Goal: Information Seeking & Learning: Learn about a topic

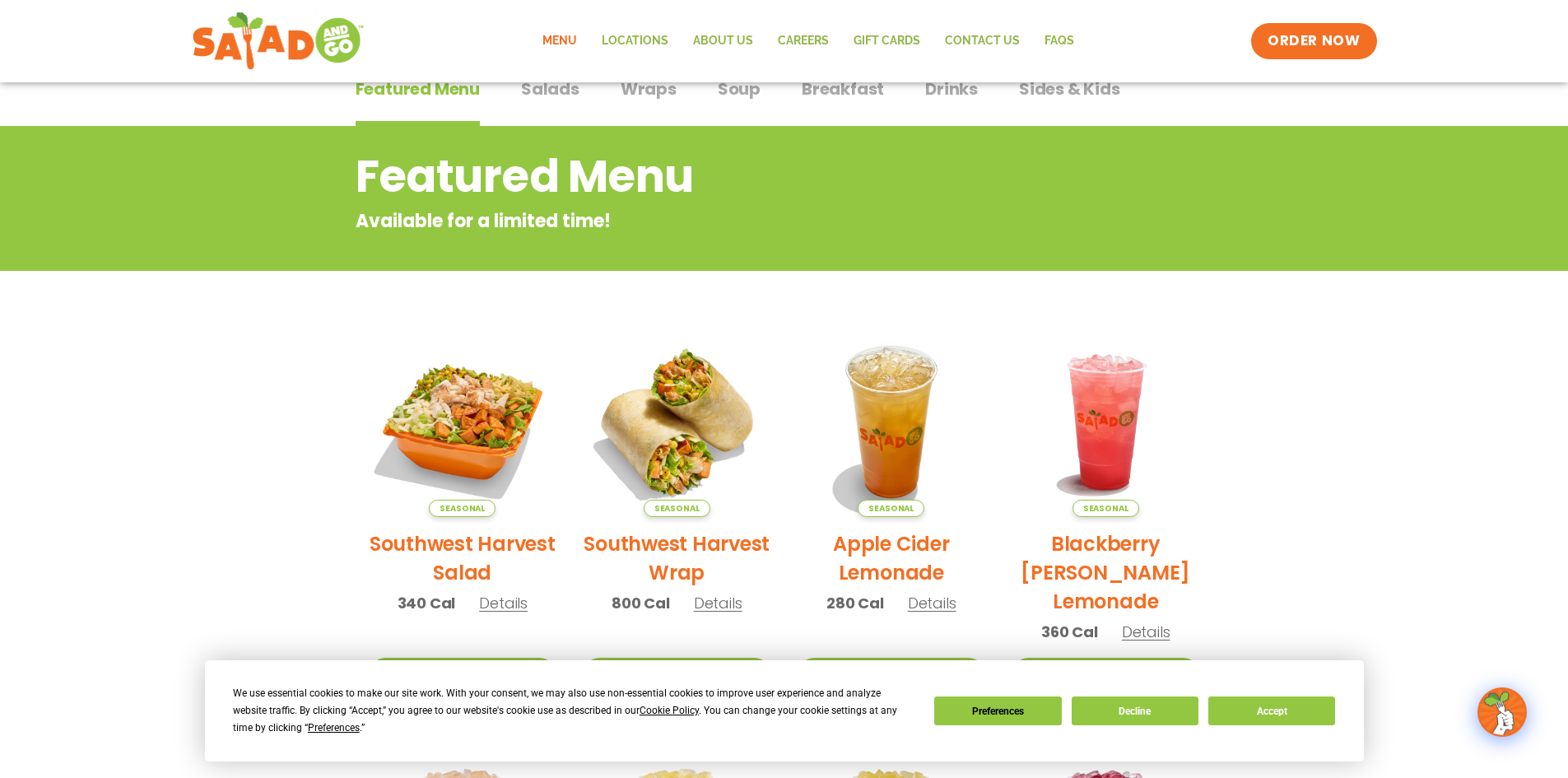
scroll to position [114, 0]
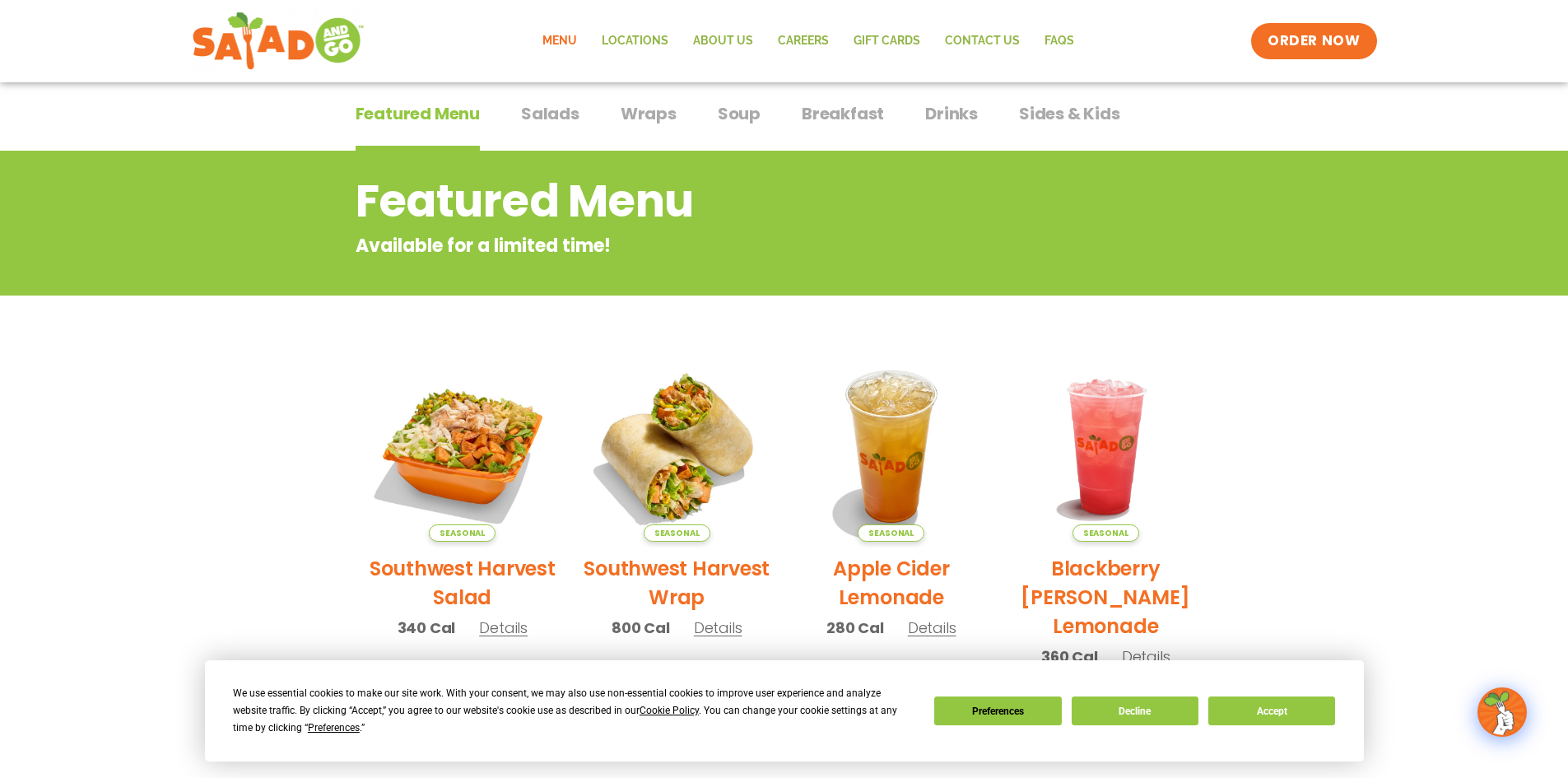
click at [756, 116] on span "Soup" at bounding box center [738, 113] width 42 height 24
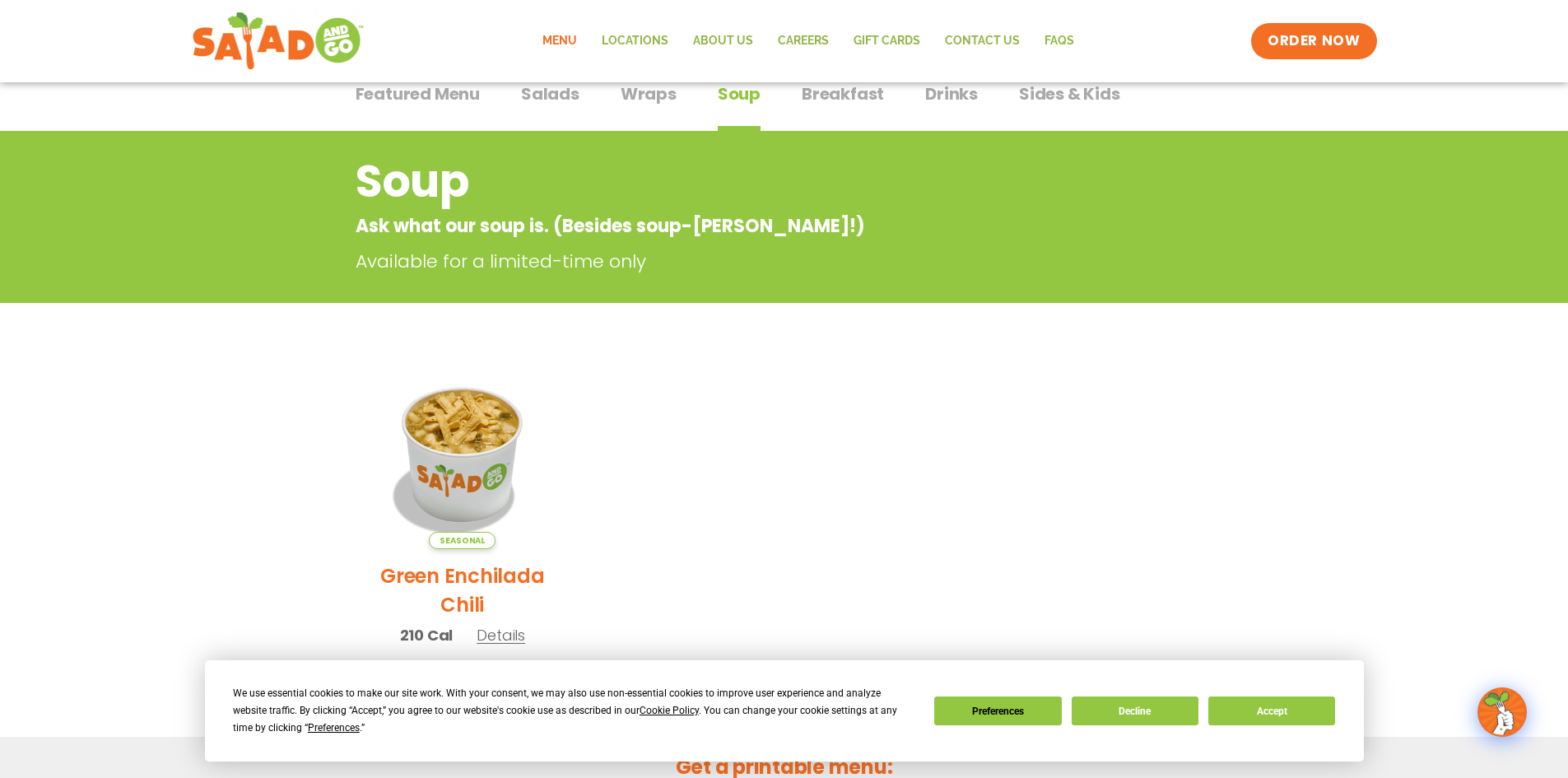
scroll to position [114, 0]
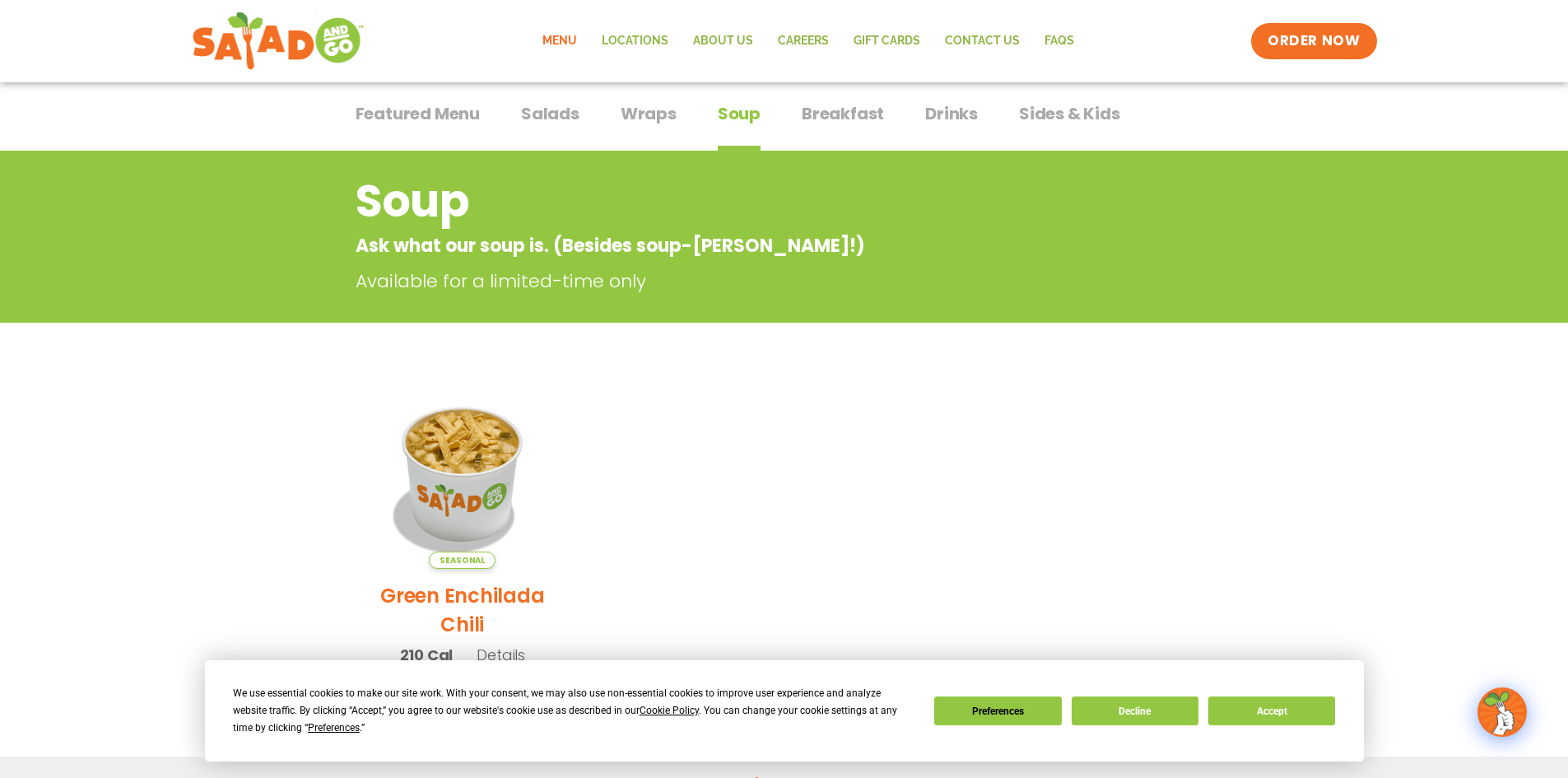
click at [546, 117] on span "Salads" at bounding box center [549, 113] width 59 height 24
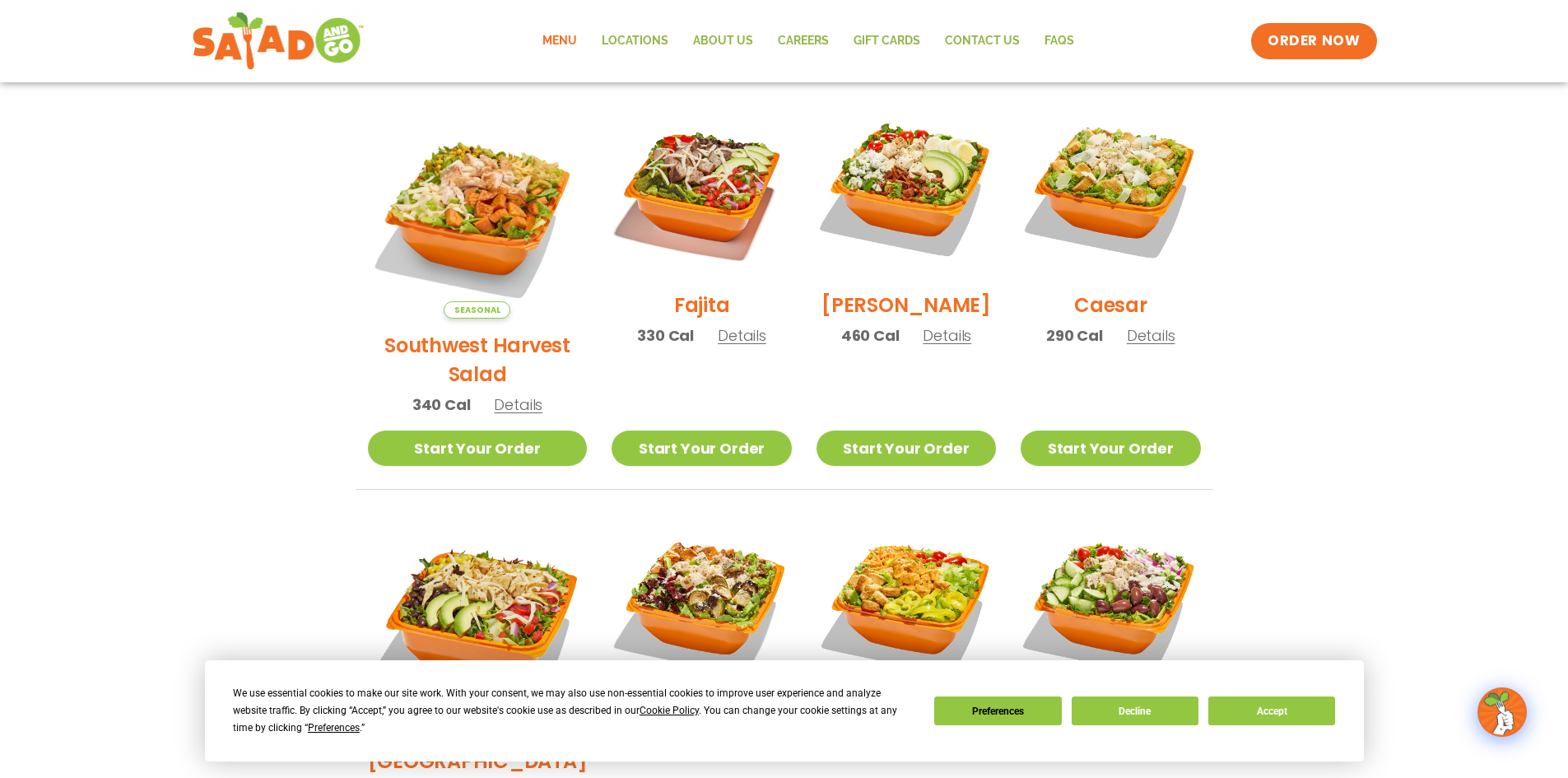
scroll to position [443, 0]
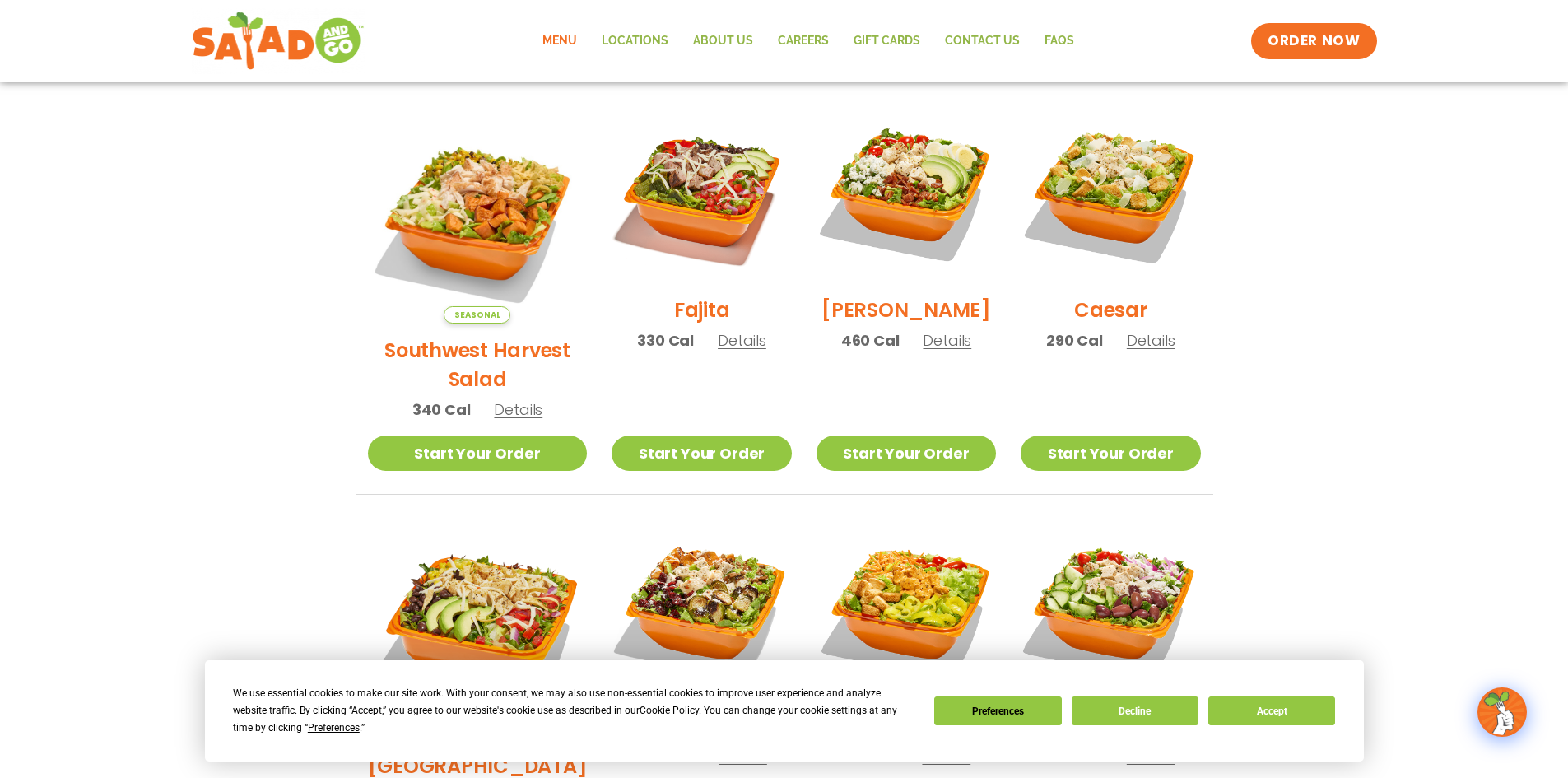
click at [718, 351] on span "Details" at bounding box center [742, 340] width 49 height 21
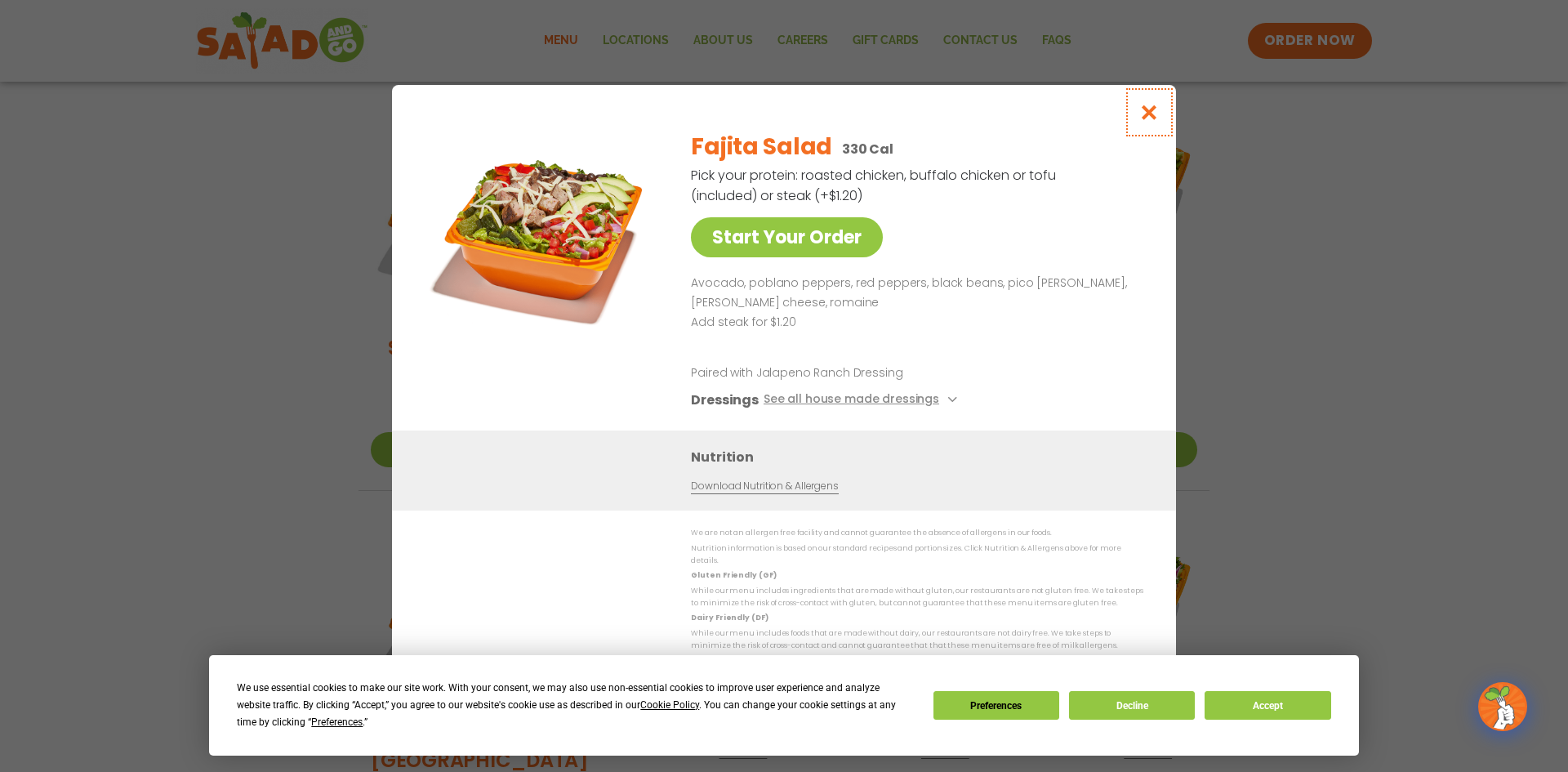
click at [1152, 121] on icon "Close modal" at bounding box center [1148, 112] width 21 height 17
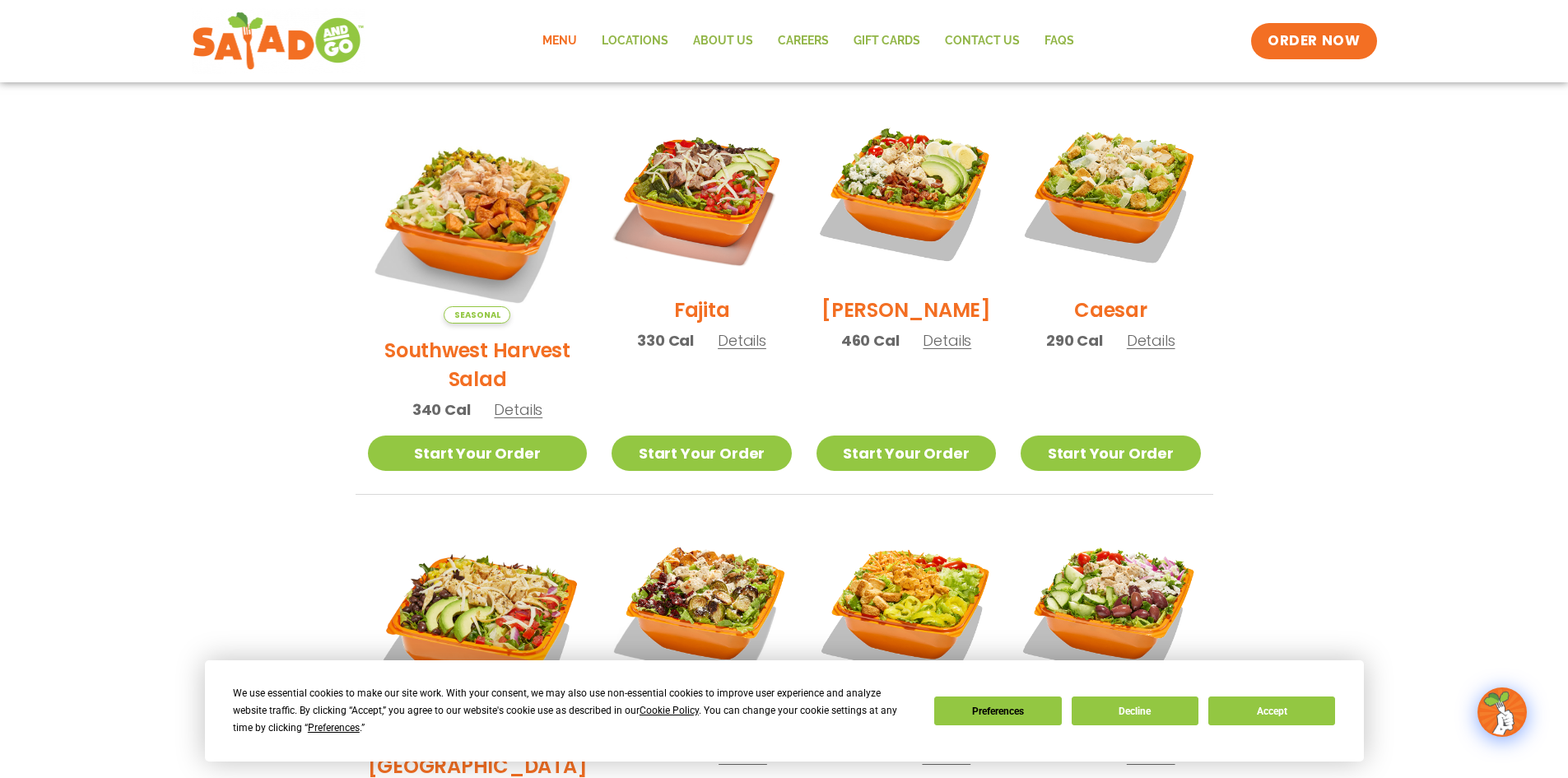
click at [934, 351] on span "Details" at bounding box center [947, 340] width 49 height 21
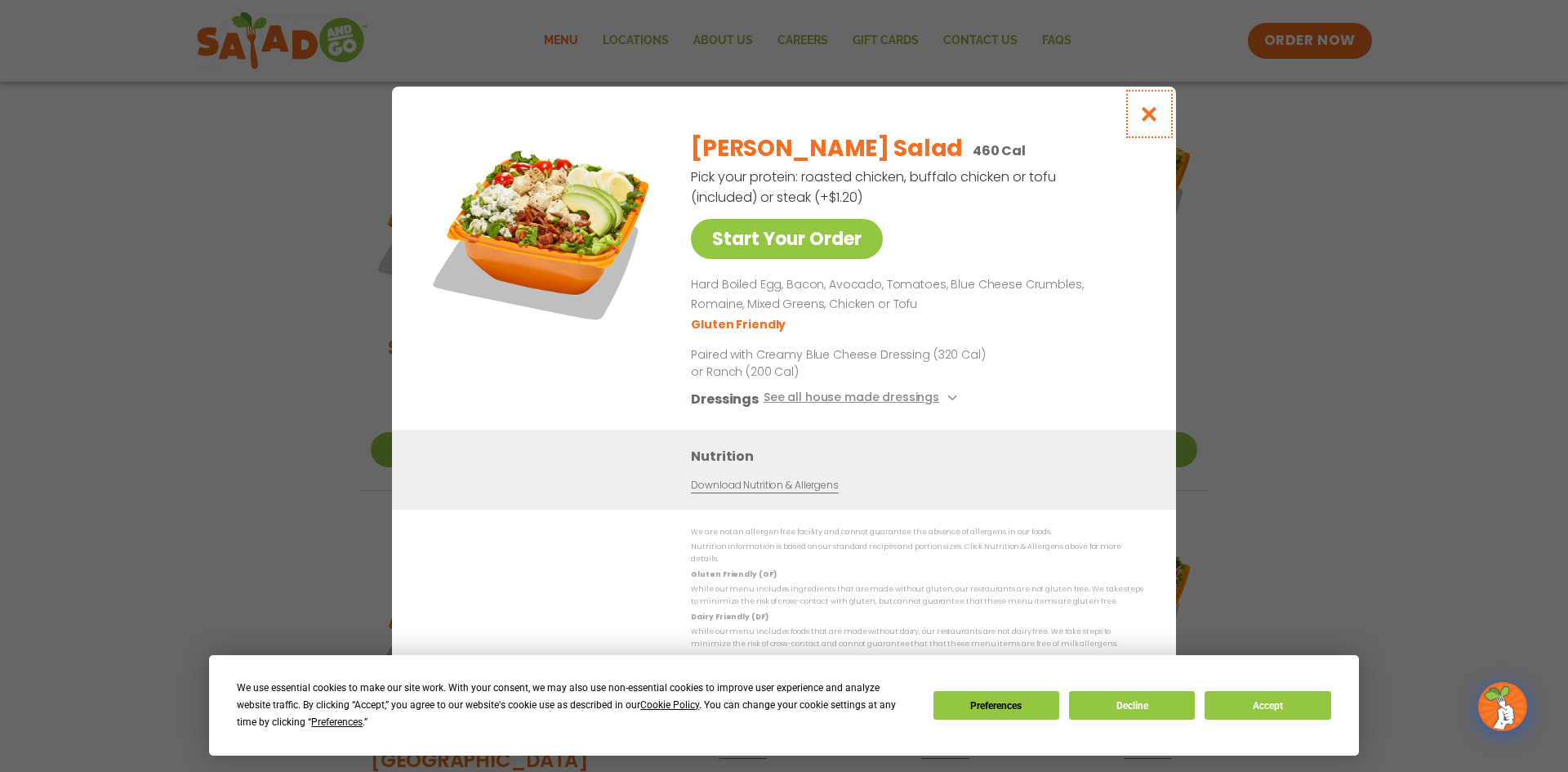
click at [1145, 119] on icon "Close modal" at bounding box center [1148, 113] width 21 height 17
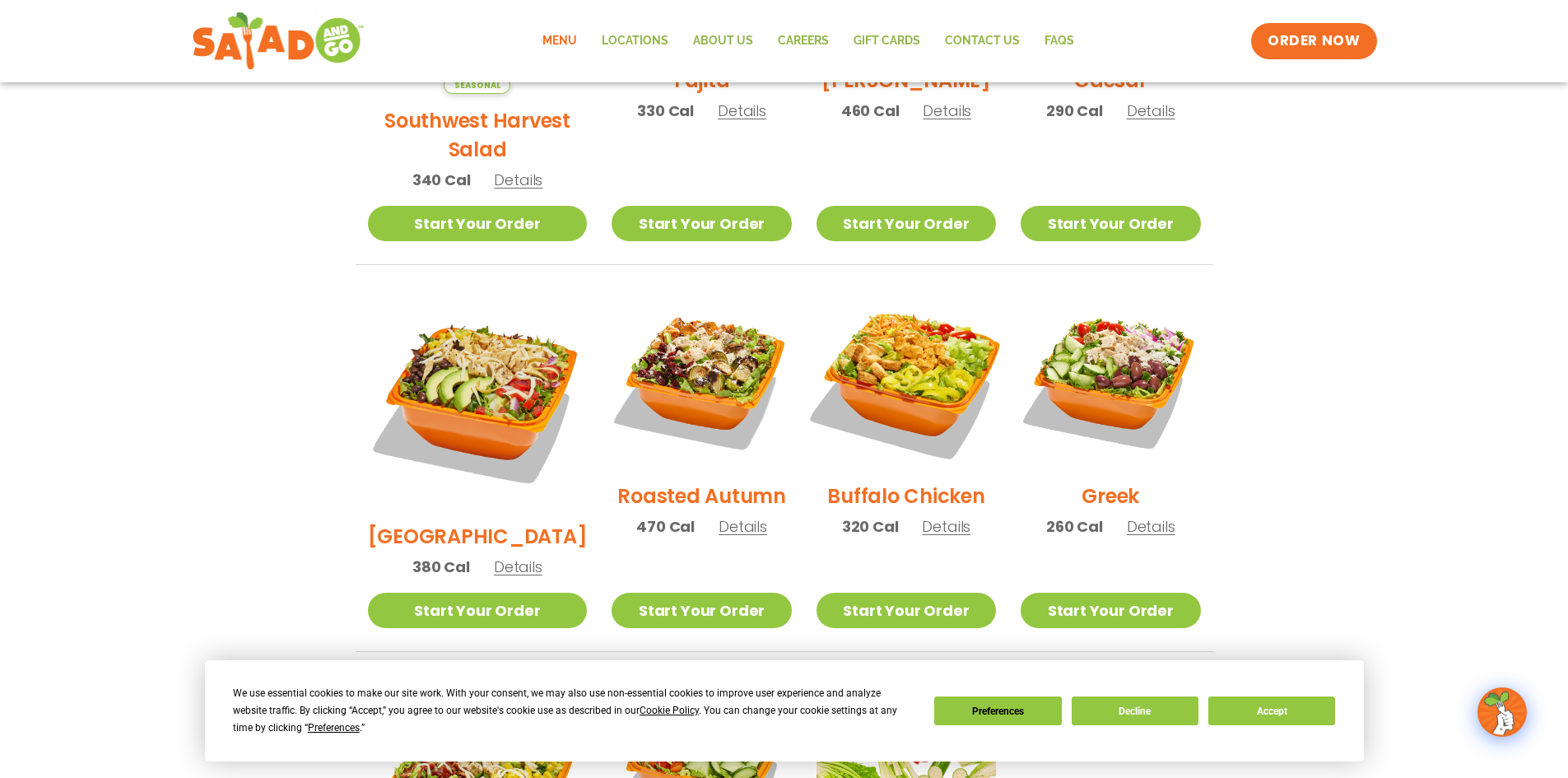
scroll to position [689, 0]
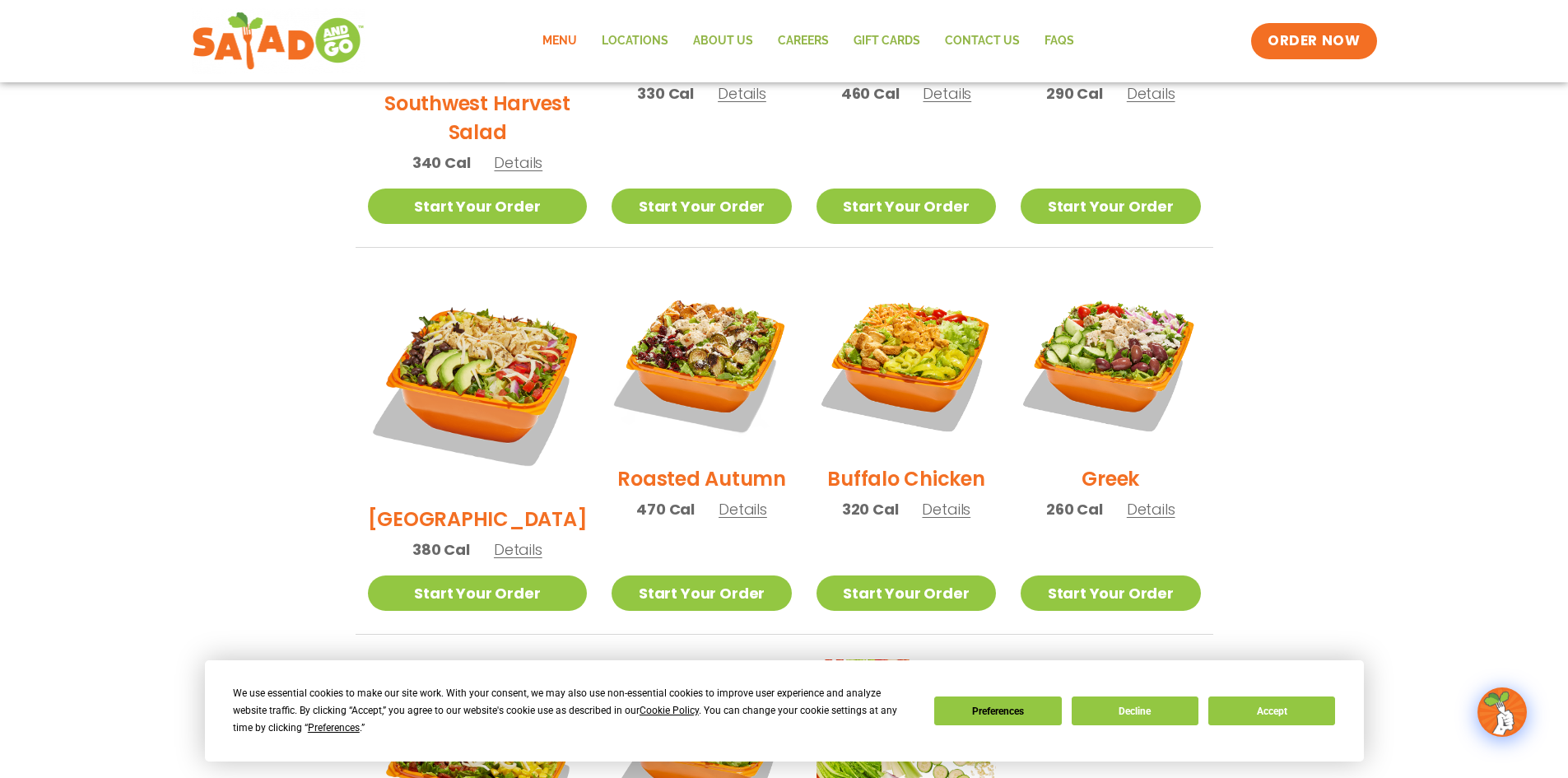
click at [506, 539] on span "Details" at bounding box center [518, 549] width 49 height 21
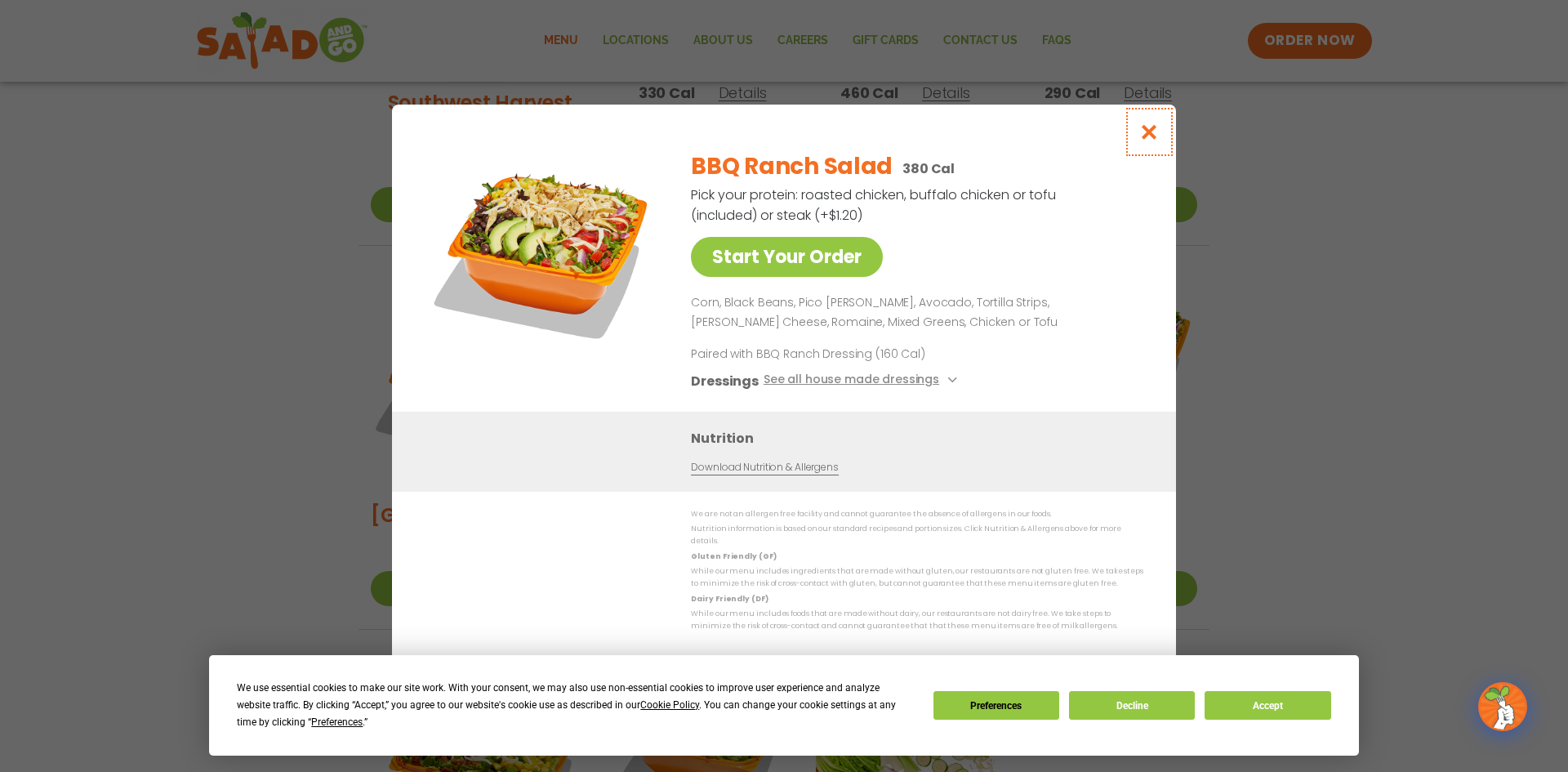
click at [1155, 134] on icon "Close modal" at bounding box center [1148, 132] width 21 height 17
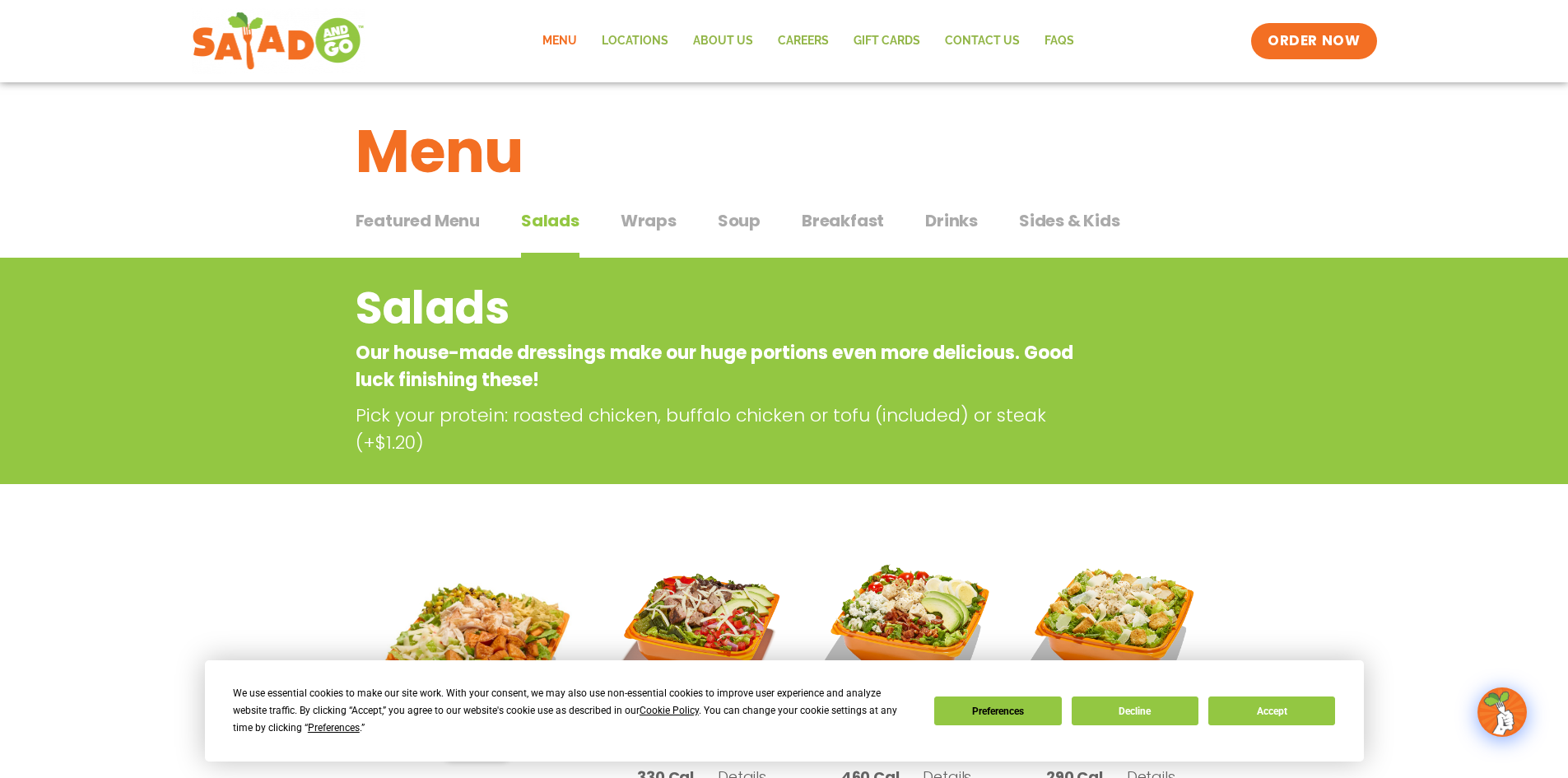
scroll to position [0, 0]
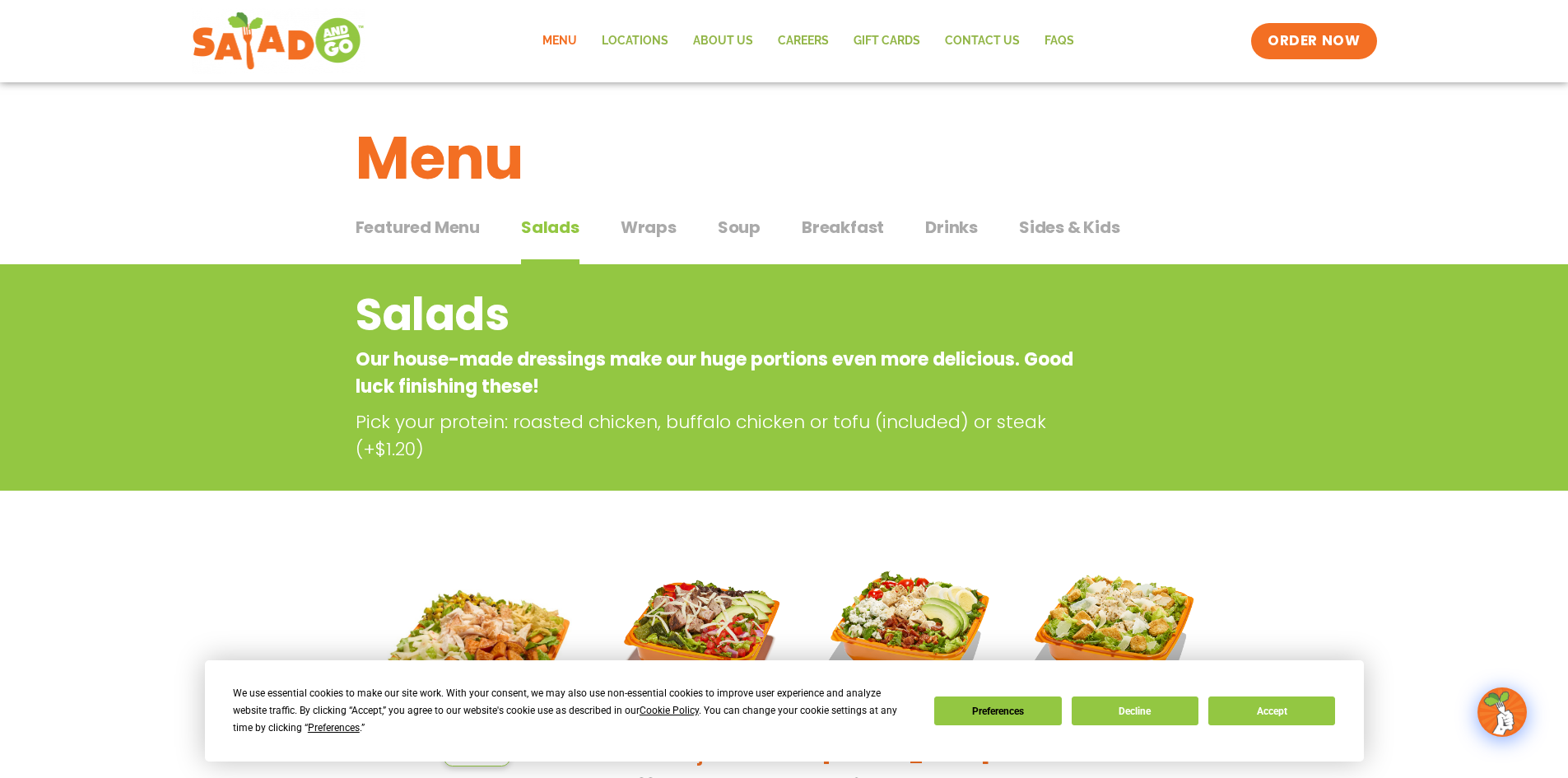
click at [935, 223] on span "Drinks" at bounding box center [952, 227] width 52 height 24
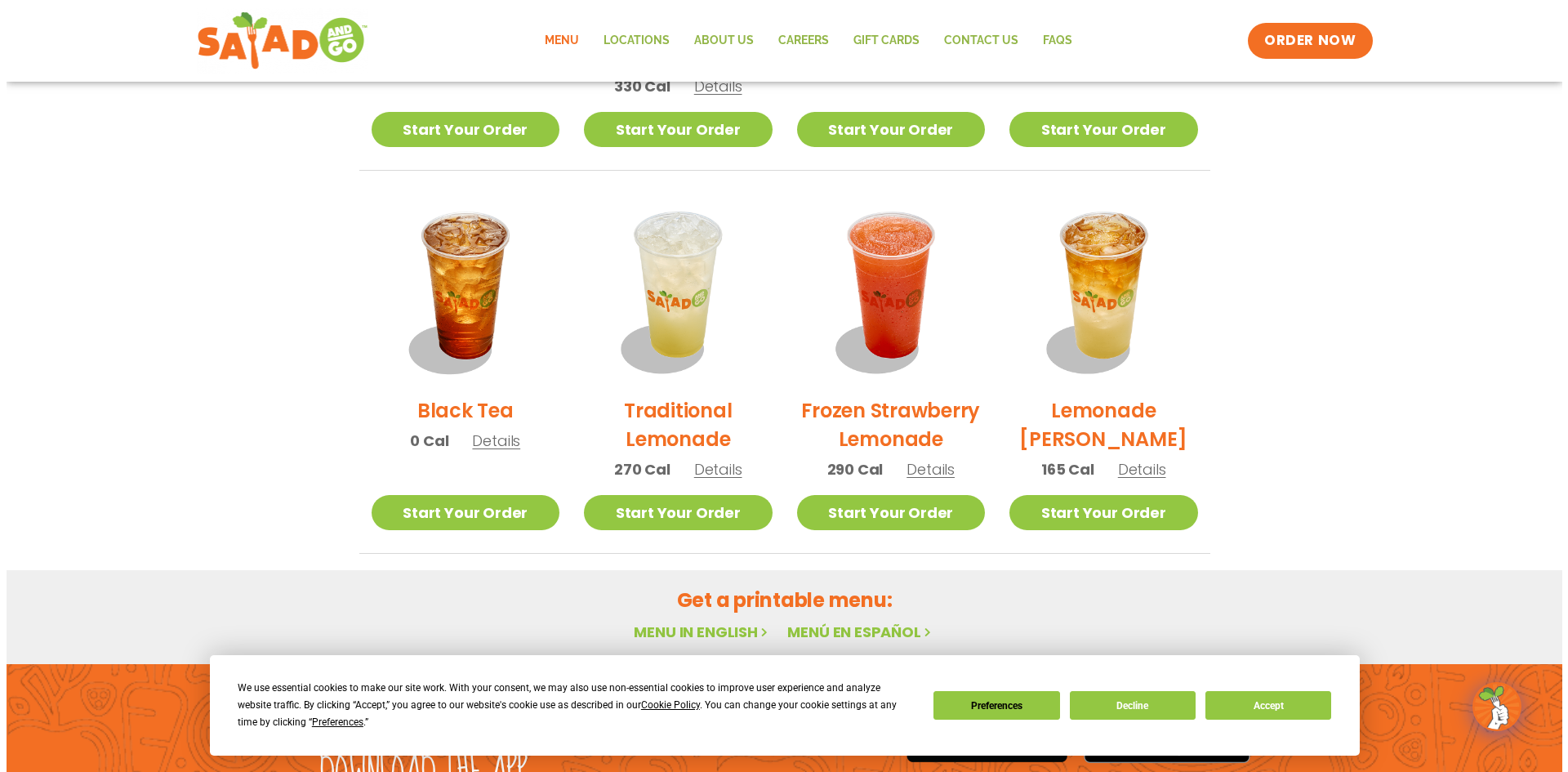
scroll to position [1143, 0]
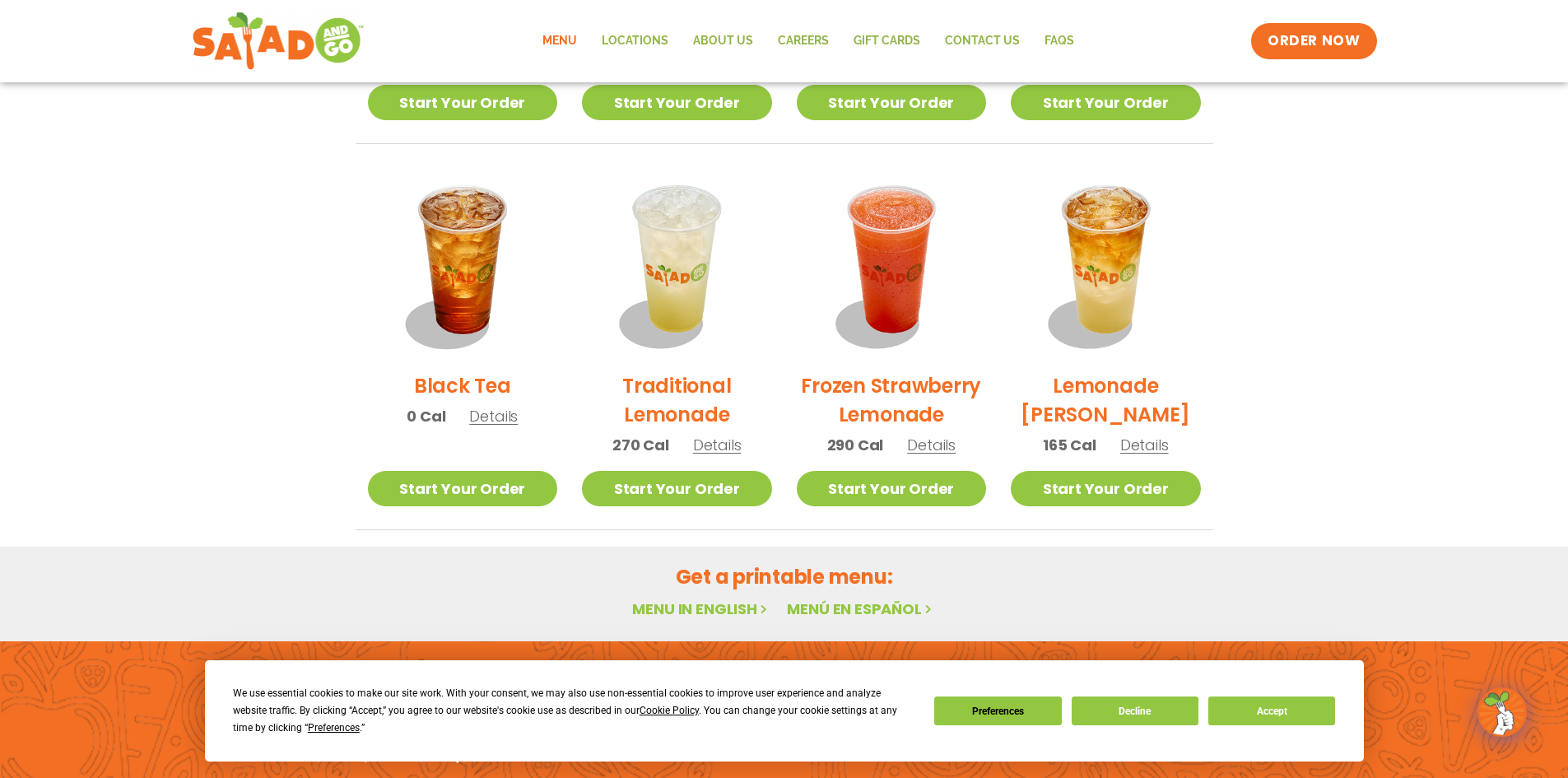
click at [1146, 443] on span "Details" at bounding box center [1144, 445] width 49 height 21
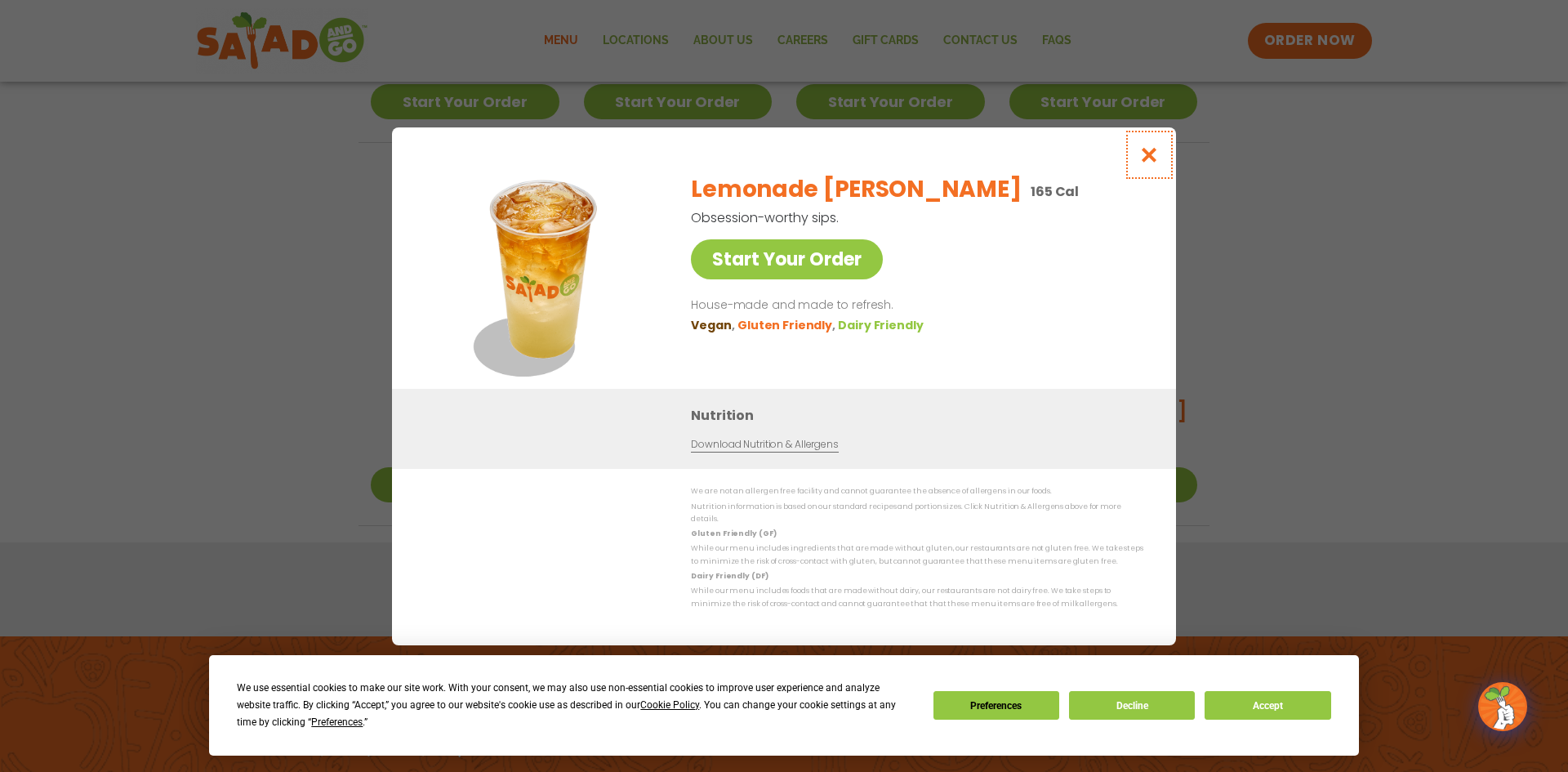
click at [1163, 156] on button "Close modal" at bounding box center [1148, 154] width 53 height 55
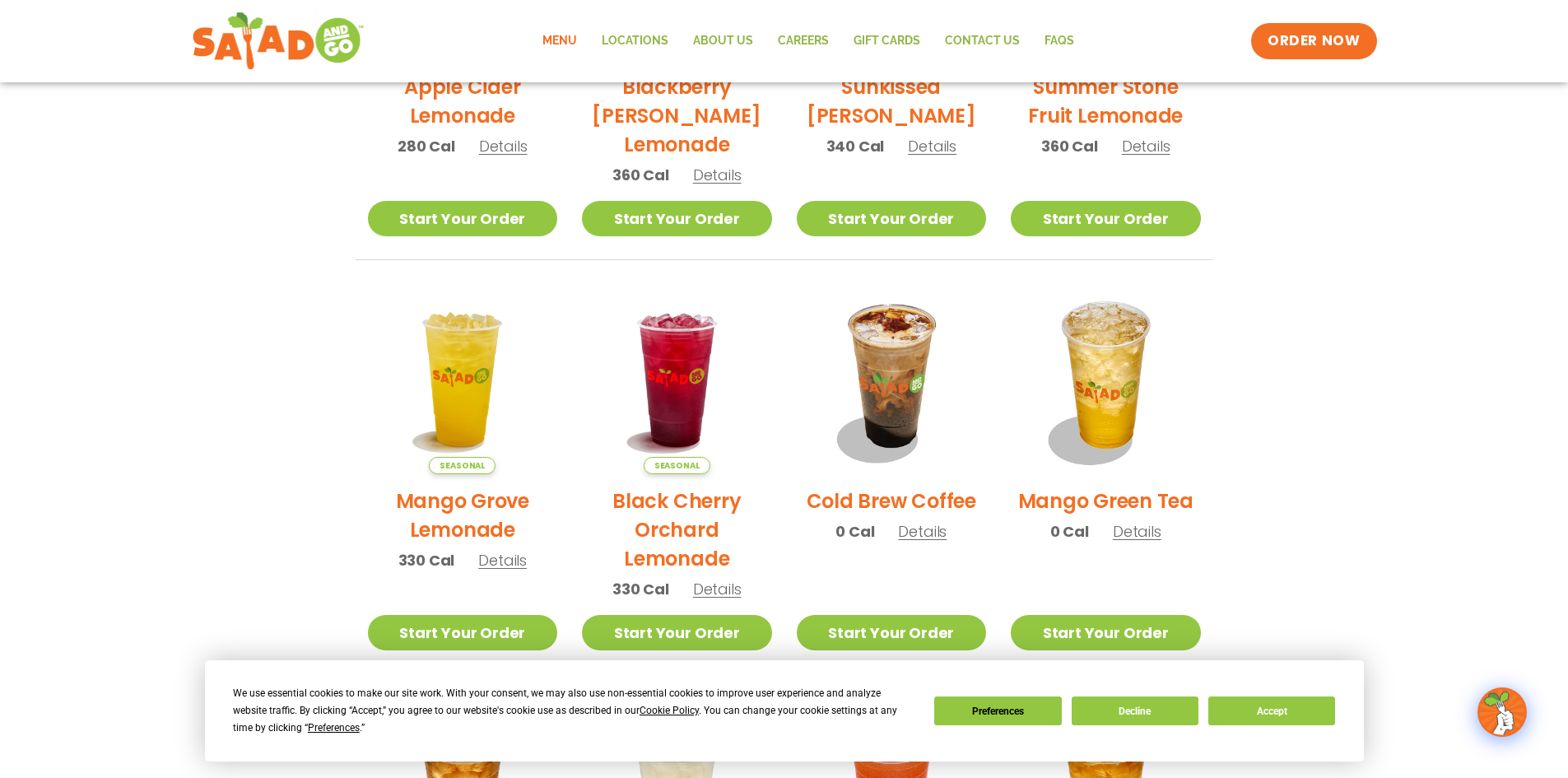
scroll to position [328, 0]
